Goal: Check status: Check status

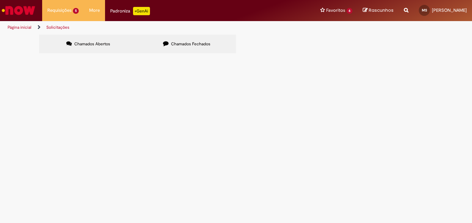
click at [181, 41] on span "Chamados Fechados" at bounding box center [190, 44] width 39 height 6
click at [0, 0] on input "Pesquisar" at bounding box center [0, 0] width 0 height 0
type input "******"
click at [0, 0] on button "Pesquisar" at bounding box center [0, 0] width 0 height 0
click at [0, 0] on input "Pesquisar" at bounding box center [0, 0] width 0 height 0
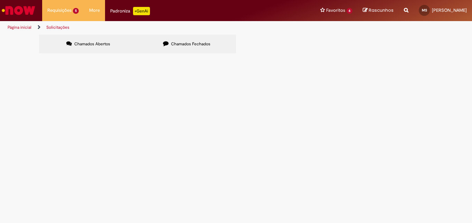
click at [0, 0] on input "Pesquisar" at bounding box center [0, 0] width 0 height 0
type input "******"
click at [0, 0] on button "Pesquisar" at bounding box center [0, 0] width 0 height 0
click at [70, 46] on label "Chamados Abertos" at bounding box center [88, 44] width 98 height 19
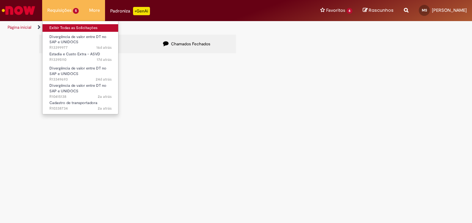
click at [61, 27] on link "Exibir Todas as Solicitações" at bounding box center [80, 28] width 76 height 8
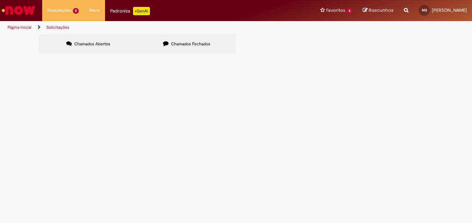
click at [28, 14] on img "Ir para a Homepage" at bounding box center [19, 10] width 36 height 14
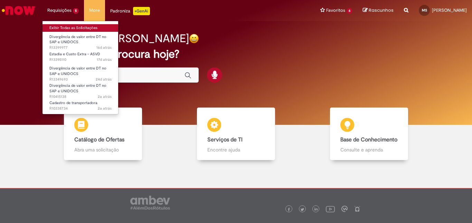
click at [76, 26] on link "Exibir Todas as Solicitações" at bounding box center [80, 28] width 76 height 8
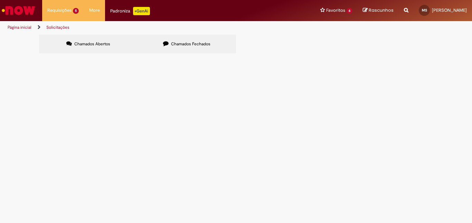
click at [0, 0] on section "Itens solicitados Exportar como PDF Exportar como Excel Exportar como CSV Itens…" at bounding box center [0, 0] width 0 height 0
click at [196, 43] on span "Chamados Fechados" at bounding box center [190, 44] width 39 height 6
click at [0, 0] on button at bounding box center [0, 0] width 0 height 0
click at [0, 0] on input "Pesquisar" at bounding box center [0, 0] width 0 height 0
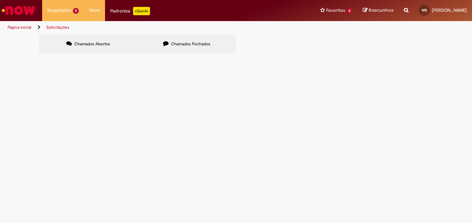
type input "******"
click at [0, 0] on span "Pesquisar" at bounding box center [0, 0] width 0 height 0
click at [0, 0] on span "Descrição Pedido Aurora S4 Hana; FO (DT aurora): 6101391951 - Cliente: SUP. ARA…" at bounding box center [0, 0] width 0 height 0
click at [0, 0] on span "R12818829" at bounding box center [0, 0] width 0 height 0
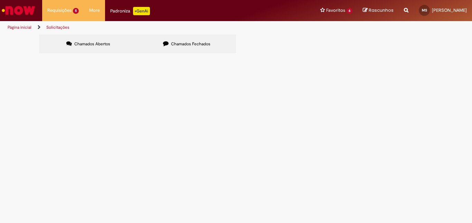
click at [0, 0] on span "R12818829" at bounding box center [0, 0] width 0 height 0
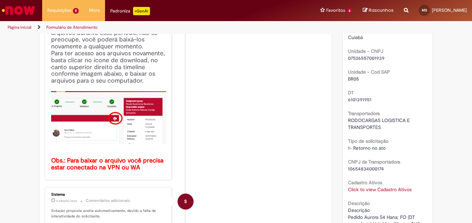
scroll to position [173, 0]
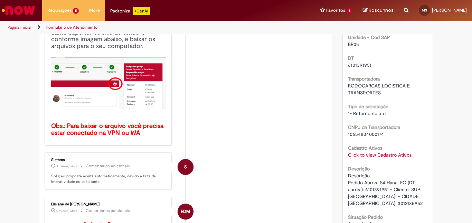
click at [374, 158] on link "Click to view Cadastro Ativos" at bounding box center [380, 155] width 64 height 6
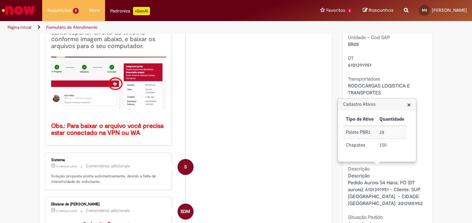
click at [439, 124] on div "Verificar Código de Barras Aguardando Aprovação Aguardando atendimento Em andam…" at bounding box center [236, 197] width 472 height 670
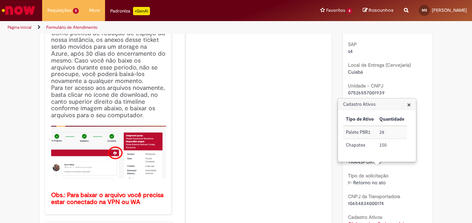
click at [409, 108] on span "×" at bounding box center [409, 104] width 4 height 9
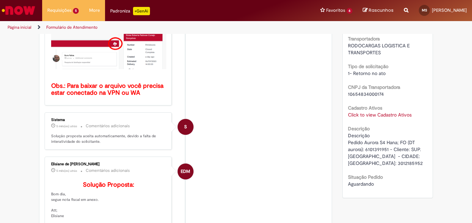
click at [411, 97] on div "10654834000174" at bounding box center [388, 93] width 80 height 7
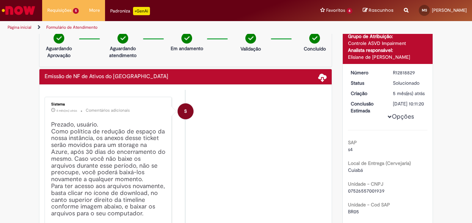
scroll to position [144, 0]
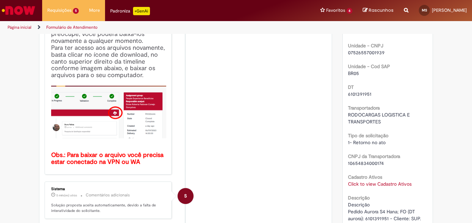
click at [367, 187] on link "Click to view Cadastro Ativos" at bounding box center [380, 184] width 64 height 6
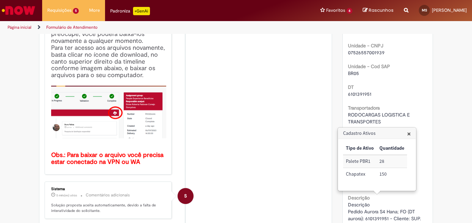
click at [395, 95] on div "SAP s4 Local de Entrega (Cervejaria) Cuiabá Unidade - CNPJ 07526557001939 Unida…" at bounding box center [388, 124] width 80 height 264
click at [362, 97] on span "6101391951" at bounding box center [359, 94] width 23 height 6
copy span "6101391951"
click at [407, 135] on span "×" at bounding box center [409, 133] width 4 height 9
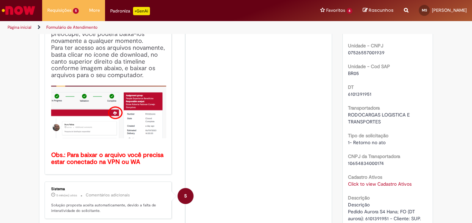
click at [296, 103] on li "S Sistema 4 mês(es) atrás 4 meses atrás Comentários adicionais Prezado, usuário…" at bounding box center [186, 67] width 282 height 216
click at [281, 112] on li "S Sistema 4 mês(es) atrás 4 meses atrás Comentários adicionais Prezado, usuário…" at bounding box center [186, 67] width 282 height 216
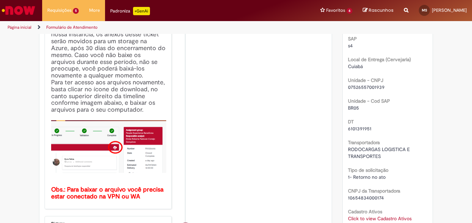
click at [25, 8] on img "Ir para a Homepage" at bounding box center [19, 10] width 36 height 14
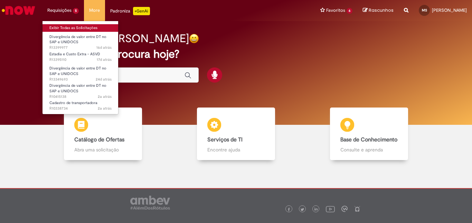
click at [68, 28] on link "Exibir Todas as Solicitações" at bounding box center [80, 28] width 76 height 8
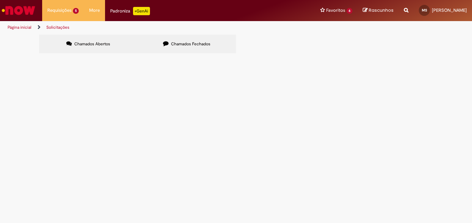
click at [182, 53] on label "Chamados Fechados" at bounding box center [186, 44] width 98 height 19
click at [0, 0] on input "Pesquisar" at bounding box center [0, 0] width 0 height 0
paste input "*********"
type input "*********"
paste input "*********"
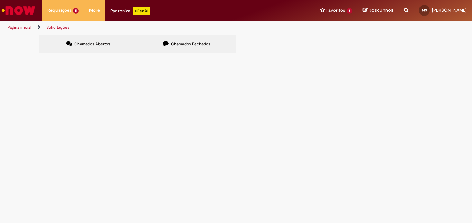
type input "*********"
click at [0, 0] on button "Pesquisar" at bounding box center [0, 0] width 0 height 0
click at [0, 0] on span "Pedido Aurora S4 Hana; FO (DT aurora): 6101789253 - Cliente: CARREFOUR - CARREF…" at bounding box center [0, 0] width 0 height 0
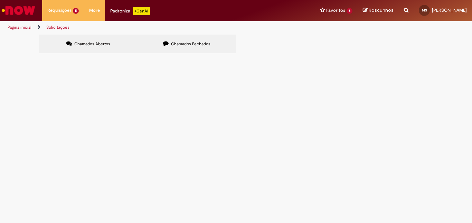
click at [0, 0] on span "Pedido Aurora S4 Hana; FO (DT aurora): 6101789253 - Cliente: CARREFOUR - CARREF…" at bounding box center [0, 0] width 0 height 0
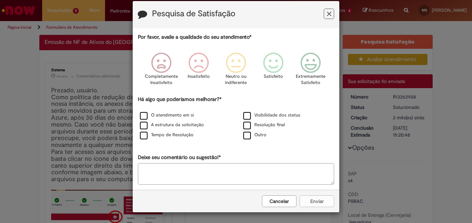
scroll to position [10, 0]
click at [323, 9] on button "Feedback" at bounding box center [328, 14] width 10 height 10
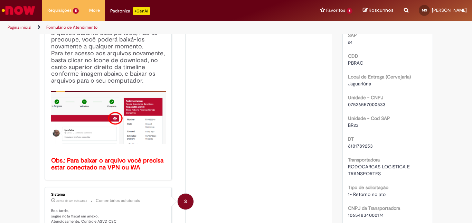
scroll to position [242, 0]
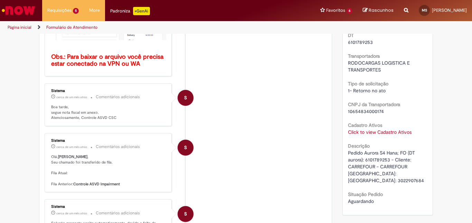
click at [365, 135] on link "Click to view Cadastro Ativos" at bounding box center [380, 132] width 64 height 6
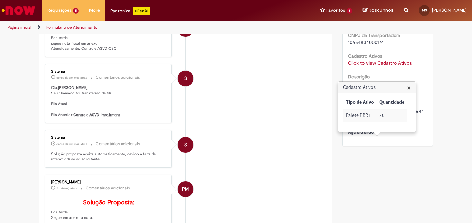
click at [393, 162] on div "Verificar Código de Barras Aguardando Aprovação Aguardando atendimento Em andam…" at bounding box center [236, 55] width 404 height 662
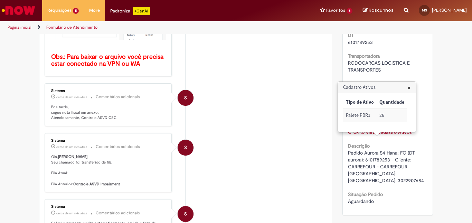
scroll to position [138, 0]
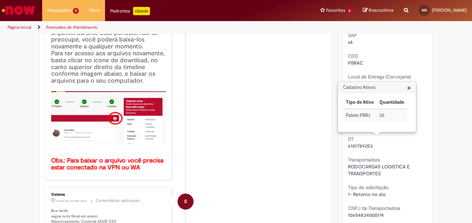
click at [358, 149] on span "6101789253" at bounding box center [360, 146] width 25 height 6
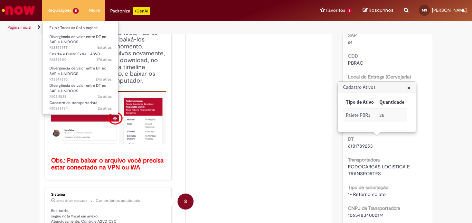
click at [78, 32] on li "Divergência de valor entre DT no SAP e UNIDOCS 16d atrás 16 dias atrás R13399977" at bounding box center [80, 40] width 76 height 16
click at [78, 28] on link "Exibir Todas as Solicitações" at bounding box center [80, 28] width 76 height 8
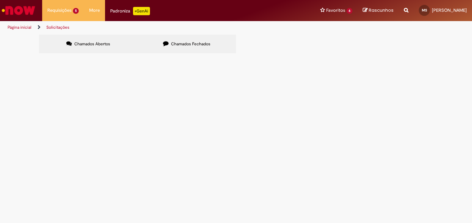
click at [191, 45] on span "Chamados Fechados" at bounding box center [190, 44] width 39 height 6
click at [0, 0] on input "Pesquisar" at bounding box center [0, 0] width 0 height 0
type input "******"
click at [0, 0] on button "Pesquisar" at bounding box center [0, 0] width 0 height 0
drag, startPoint x: 206, startPoint y: 105, endPoint x: 194, endPoint y: 100, distance: 13.0
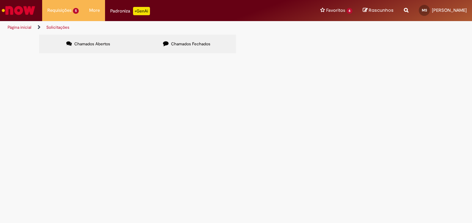
click at [0, 0] on span "Pedido Aurora S4 Hana; FO (DT aurora): 6101786706 - Cliente: KOCH - CIDADE: TIJ…" at bounding box center [0, 0] width 0 height 0
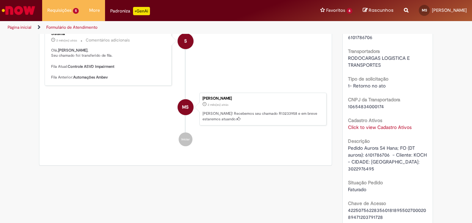
scroll to position [440, 0]
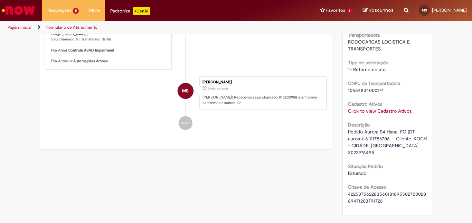
click at [371, 142] on span "Pedido Aurora S4 Hana; FO (DT aurora): 6101786706 - Cliente: KOCH - CIDADE: [GE…" at bounding box center [388, 141] width 80 height 27
click at [368, 145] on span "Pedido Aurora S4 Hana; FO (DT aurora): 6101786706 - Cliente: KOCH - CIDADE: [GE…" at bounding box center [388, 141] width 80 height 27
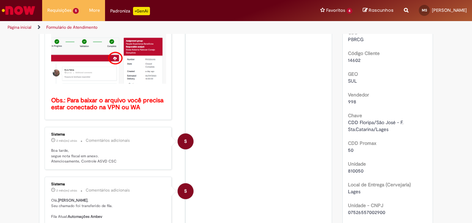
scroll to position [302, 0]
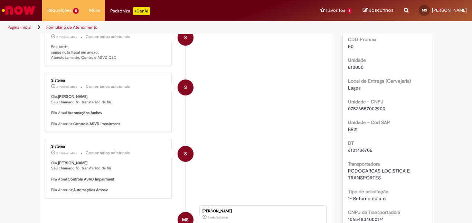
click at [354, 153] on span "6101786706" at bounding box center [360, 150] width 25 height 6
copy span "6101786706"
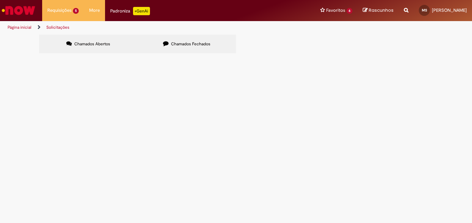
click at [0, 0] on input "Pesquisar" at bounding box center [0, 0] width 0 height 0
type input "******"
click at [0, 0] on span "Pesquisar" at bounding box center [0, 0] width 0 height 0
drag, startPoint x: 354, startPoint y: 72, endPoint x: 233, endPoint y: 66, distance: 121.0
click at [0, 0] on div "Itens solicitados Exportar como PDF Exportar como Excel Exportar como CSV Itens…" at bounding box center [0, 0] width 0 height 0
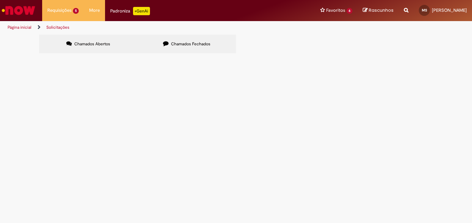
click at [19, 13] on img "Ir para a Homepage" at bounding box center [19, 10] width 36 height 14
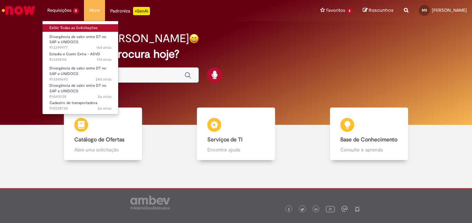
click at [62, 27] on link "Exibir Todas as Solicitações" at bounding box center [80, 28] width 76 height 8
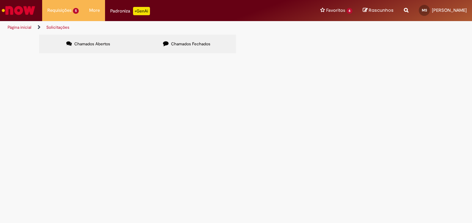
click at [174, 44] on span "Chamados Fechados" at bounding box center [190, 44] width 39 height 6
click at [0, 0] on input "Pesquisar" at bounding box center [0, 0] width 0 height 0
type input "******"
click at [0, 0] on button "Pesquisar" at bounding box center [0, 0] width 0 height 0
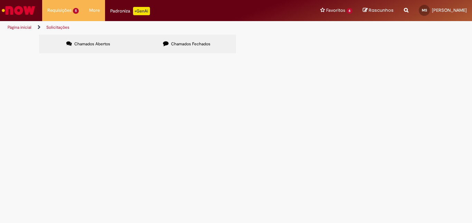
click at [0, 0] on span "Pedido Aurora S4 Hana; FO (DT aurora): 6101786705 - Cliente: KOCH - CIDADE: TIJ…" at bounding box center [0, 0] width 0 height 0
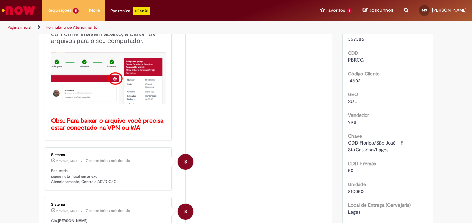
scroll to position [74, 0]
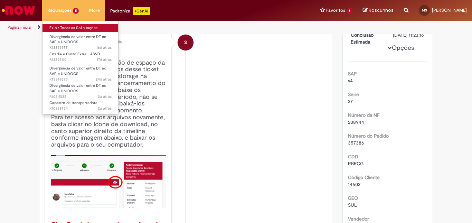
click at [62, 29] on link "Exibir Todas as Solicitações" at bounding box center [80, 28] width 76 height 8
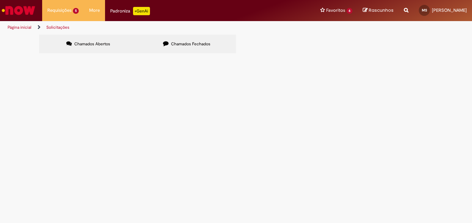
click at [196, 35] on label "Chamados Fechados" at bounding box center [186, 44] width 98 height 19
click at [0, 0] on input "Pesquisar" at bounding box center [0, 0] width 0 height 0
type input "******"
click at [0, 0] on button "Pesquisar" at bounding box center [0, 0] width 0 height 0
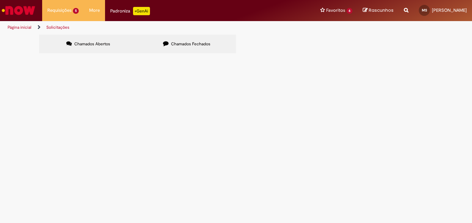
click at [0, 0] on input "Pesquisar" at bounding box center [0, 0] width 0 height 0
type input "******"
click at [0, 0] on button "Pesquisar" at bounding box center [0, 0] width 0 height 0
click at [0, 0] on input "Pesquisar" at bounding box center [0, 0] width 0 height 0
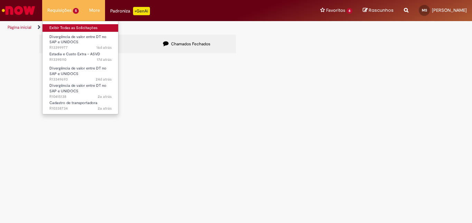
click at [59, 27] on link "Exibir Todas as Solicitações" at bounding box center [80, 28] width 76 height 8
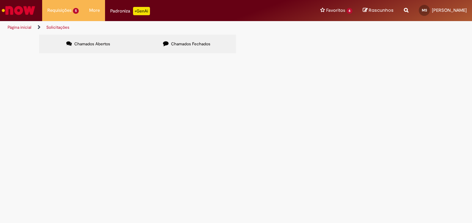
click at [22, 9] on img "Ir para a Homepage" at bounding box center [19, 10] width 36 height 14
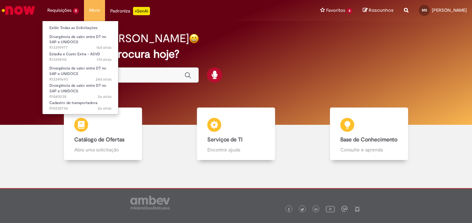
click at [71, 20] on li "Requisições 5 Exibir Todas as Solicitações Divergência de valor entre DT no SAP…" at bounding box center [63, 10] width 42 height 21
click at [68, 28] on link "Exibir Todas as Solicitações" at bounding box center [80, 28] width 76 height 8
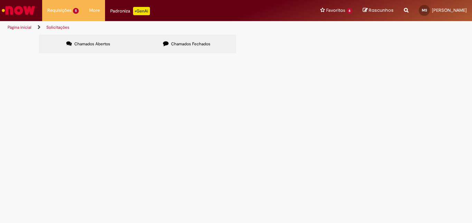
click at [228, 43] on label "Chamados Fechados" at bounding box center [186, 44] width 98 height 19
click at [0, 0] on input "Pesquisar" at bounding box center [0, 0] width 0 height 0
type input "******"
click at [0, 0] on button "Pesquisar" at bounding box center [0, 0] width 0 height 0
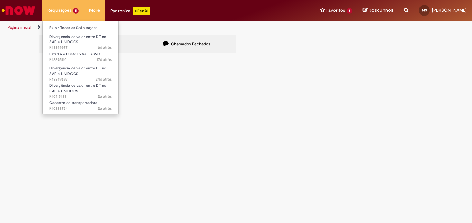
click at [68, 32] on li "Divergência de valor entre DT no SAP e UNIDOCS 16d atrás 16 dias atrás R13399977" at bounding box center [80, 40] width 76 height 16
click at [69, 28] on link "Exibir Todas as Solicitações" at bounding box center [80, 28] width 76 height 8
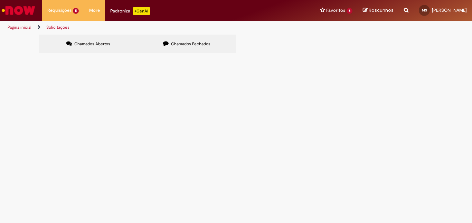
click at [80, 43] on span "Chamados Abertos" at bounding box center [92, 44] width 36 height 6
click at [166, 35] on label "Chamados Fechados" at bounding box center [186, 44] width 98 height 19
click at [19, 14] on img "Ir para a Homepage" at bounding box center [19, 10] width 36 height 14
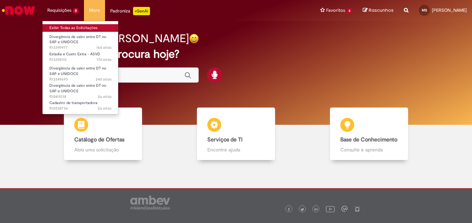
click at [73, 26] on link "Exibir Todas as Solicitações" at bounding box center [80, 28] width 76 height 8
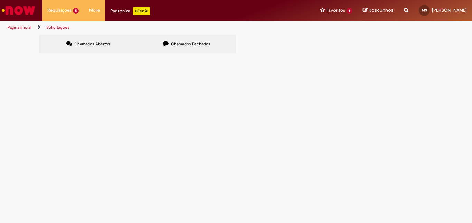
click at [196, 49] on label "Chamados Fechados" at bounding box center [186, 44] width 98 height 19
click at [0, 0] on input "Pesquisar" at bounding box center [0, 0] width 0 height 0
type input "******"
click at [0, 0] on button "Pesquisar" at bounding box center [0, 0] width 0 height 0
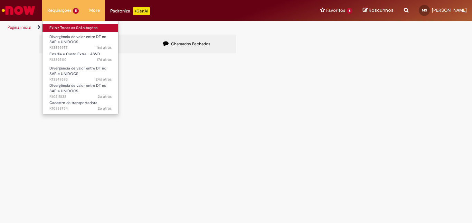
click at [57, 30] on link "Exibir Todas as Solicitações" at bounding box center [80, 28] width 76 height 8
click at [61, 30] on link "Exibir Todas as Solicitações" at bounding box center [80, 28] width 76 height 8
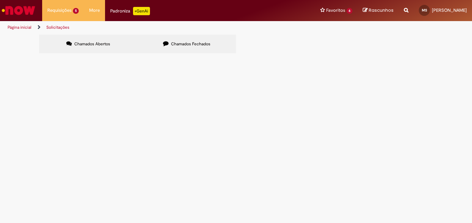
click at [22, 11] on img "Ir para a Homepage" at bounding box center [19, 10] width 36 height 14
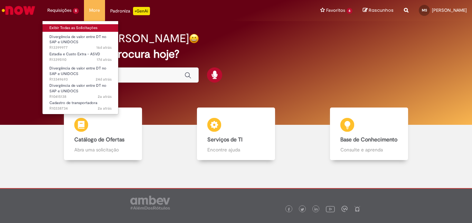
click at [71, 29] on link "Exibir Todas as Solicitações" at bounding box center [80, 28] width 76 height 8
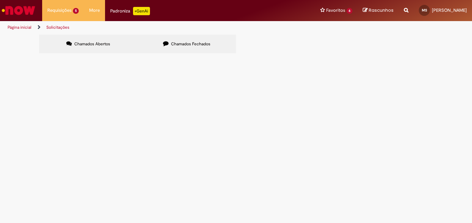
click at [187, 42] on span "Chamados Fechados" at bounding box center [190, 44] width 39 height 6
click at [0, 0] on button at bounding box center [0, 0] width 0 height 0
click at [0, 0] on input "Pesquisar" at bounding box center [0, 0] width 0 height 0
type input "******"
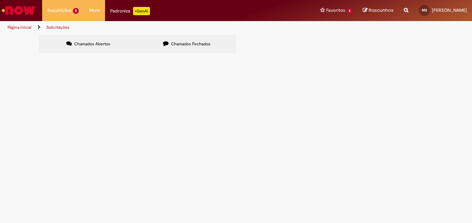
click at [0, 0] on span "Pesquisar" at bounding box center [0, 0] width 0 height 0
click at [0, 0] on input "Pesquisar" at bounding box center [0, 0] width 0 height 0
type input "******"
click at [0, 0] on button "Pesquisar" at bounding box center [0, 0] width 0 height 0
click at [0, 0] on input "Pesquisar" at bounding box center [0, 0] width 0 height 0
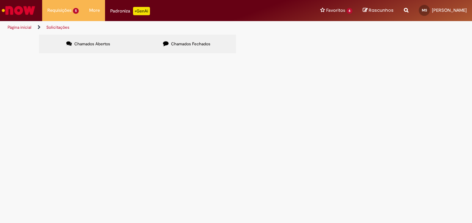
type input "******"
click at [0, 0] on span "Pesquisar" at bounding box center [0, 0] width 0 height 0
click at [0, 0] on input "Pesquisar" at bounding box center [0, 0] width 0 height 0
type input "*"
type input "*****"
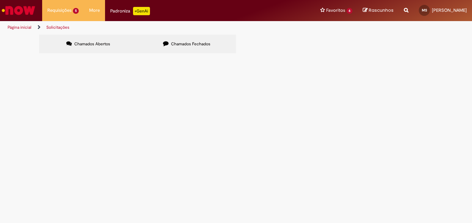
click at [0, 0] on span "Pesquisar" at bounding box center [0, 0] width 0 height 0
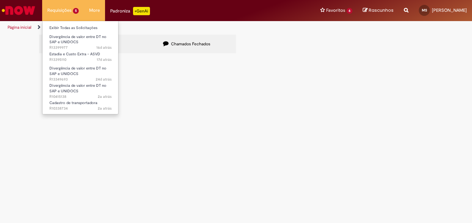
click at [63, 7] on li "Requisições 5 Exibir Todas as Solicitações Divergência de valor entre DT no SAP…" at bounding box center [63, 10] width 42 height 21
click at [69, 27] on link "Exibir Todas as Solicitações" at bounding box center [80, 28] width 76 height 8
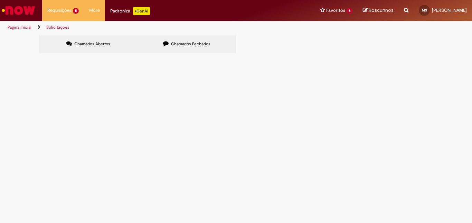
click at [22, 7] on img "Ir para a Homepage" at bounding box center [19, 10] width 36 height 14
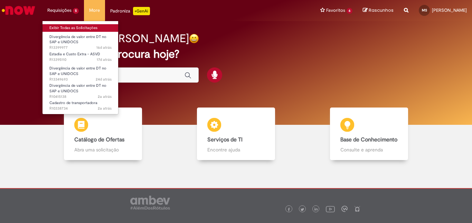
click at [75, 25] on link "Exibir Todas as Solicitações" at bounding box center [80, 28] width 76 height 8
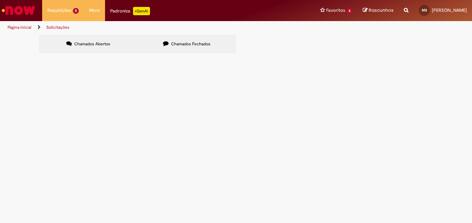
click at [154, 52] on label "Chamados Fechados" at bounding box center [186, 44] width 98 height 19
click at [0, 0] on button at bounding box center [0, 0] width 0 height 0
click at [153, 45] on label "Chamados Fechados" at bounding box center [186, 44] width 98 height 19
click at [0, 0] on button at bounding box center [0, 0] width 0 height 0
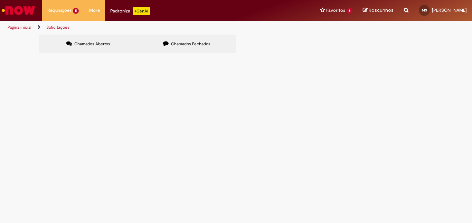
click at [0, 0] on button at bounding box center [0, 0] width 0 height 0
click at [0, 0] on input "Pesquisar" at bounding box center [0, 0] width 0 height 0
type input "*"
type input "********"
click at [0, 0] on span "Pesquisar" at bounding box center [0, 0] width 0 height 0
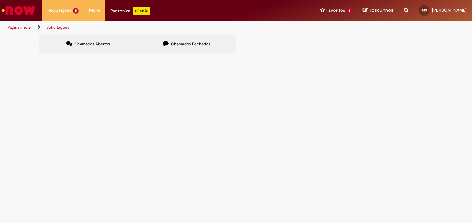
click at [0, 0] on span "[DATE] 10:24:14" at bounding box center [0, 0] width 0 height 0
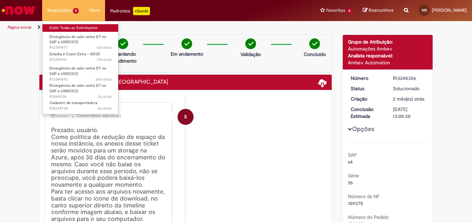
click at [65, 25] on link "Exibir Todas as Solicitações" at bounding box center [80, 28] width 76 height 8
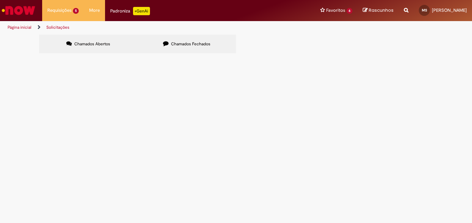
click at [153, 36] on label "Chamados Fechados" at bounding box center [186, 44] width 98 height 19
click at [195, 45] on span "Chamados Fechados" at bounding box center [190, 44] width 39 height 6
click at [0, 0] on input "Pesquisar" at bounding box center [0, 0] width 0 height 0
click at [439, 55] on div "Chamados Abertos Chamados Fechados Itens solicitados Exportar como PDF Exportar…" at bounding box center [236, 45] width 472 height 21
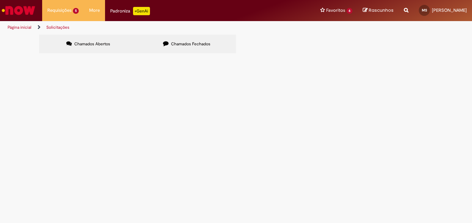
click at [0, 0] on link at bounding box center [0, 0] width 0 height 0
click at [0, 0] on icon at bounding box center [0, 0] width 0 height 0
click at [0, 0] on link at bounding box center [0, 0] width 0 height 0
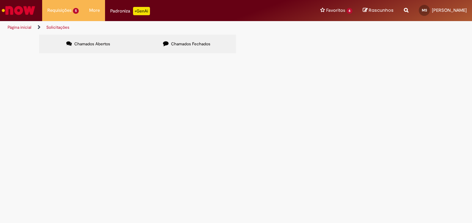
click at [0, 0] on link at bounding box center [0, 0] width 0 height 0
click at [75, 203] on main "Solicitações Chamados Abertos Chamados Fechados Itens solicitados Exportar como…" at bounding box center [236, 128] width 472 height 188
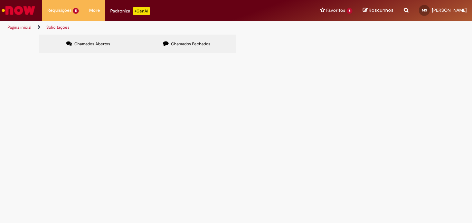
click at [0, 0] on span "EM ANEXO PLANILHA COM DT'S E QUANTIDADE 6101503452 28 6101610954 24 6101723385 …" at bounding box center [0, 0] width 0 height 0
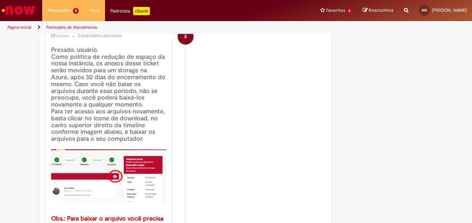
scroll to position [46, 0]
